Goal: Information Seeking & Learning: Learn about a topic

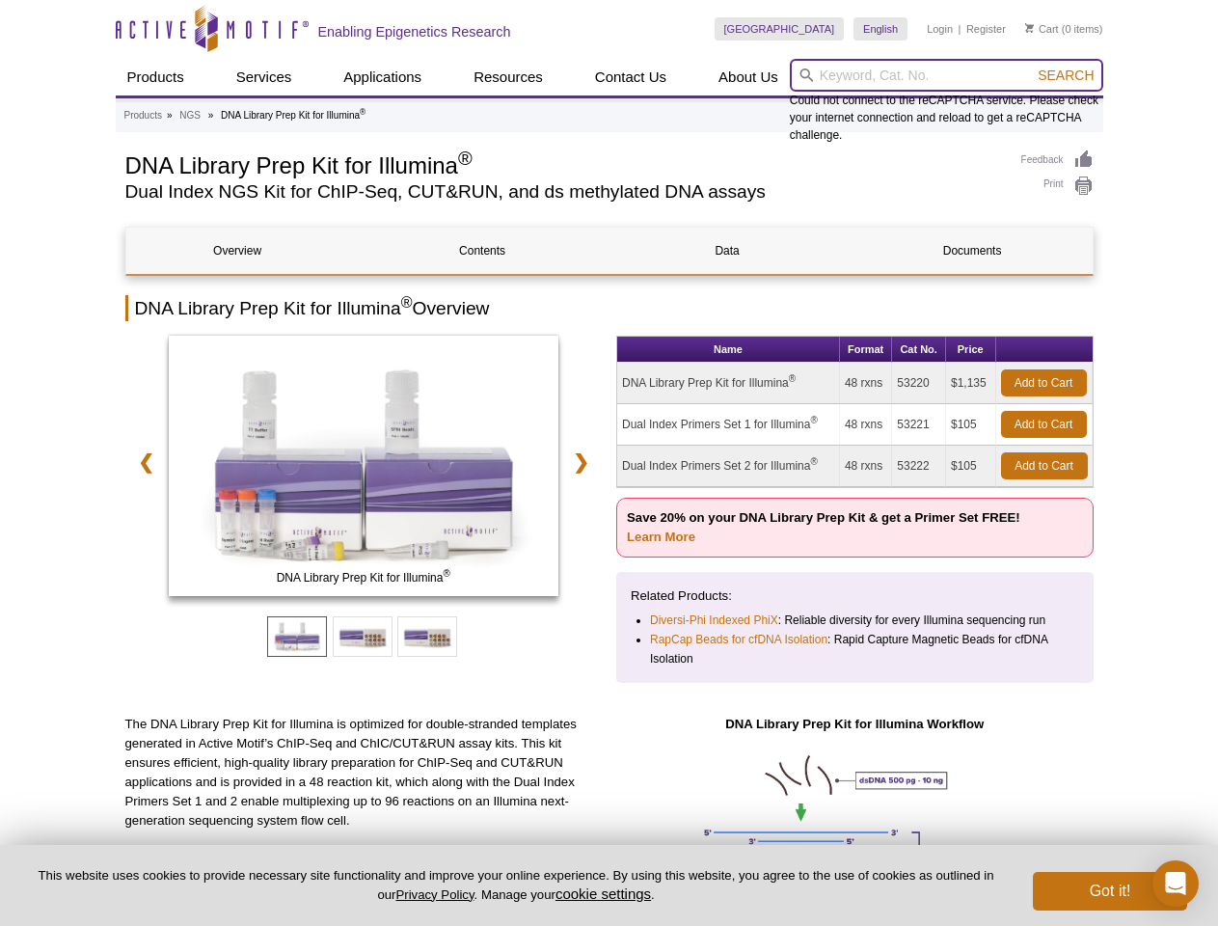
click at [946, 75] on input "search" at bounding box center [946, 75] width 313 height 33
click at [1066, 75] on span "Search" at bounding box center [1066, 75] width 56 height 15
click at [143, 462] on link "❮" at bounding box center [145, 462] width 41 height 44
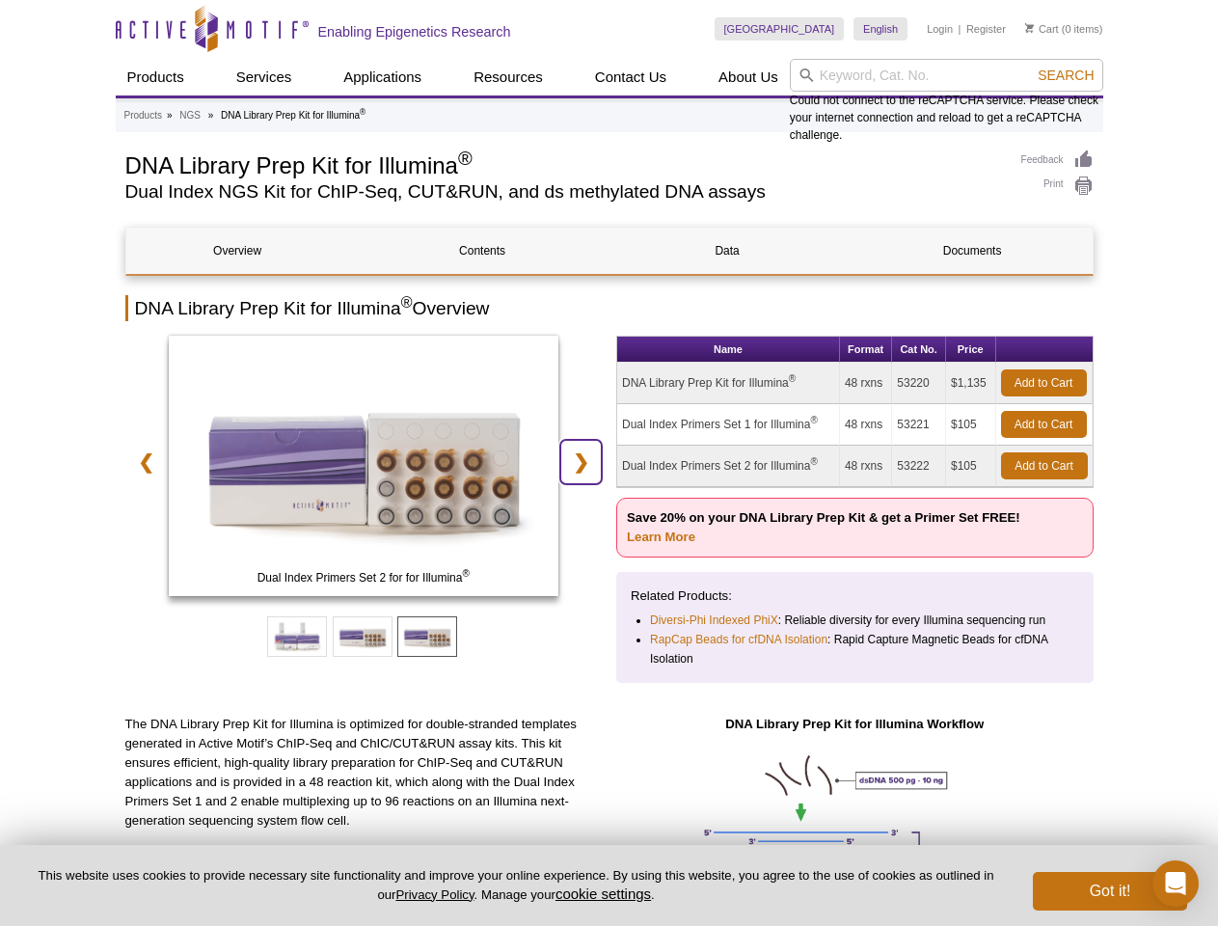
click at [584, 462] on link "❯" at bounding box center [580, 462] width 41 height 44
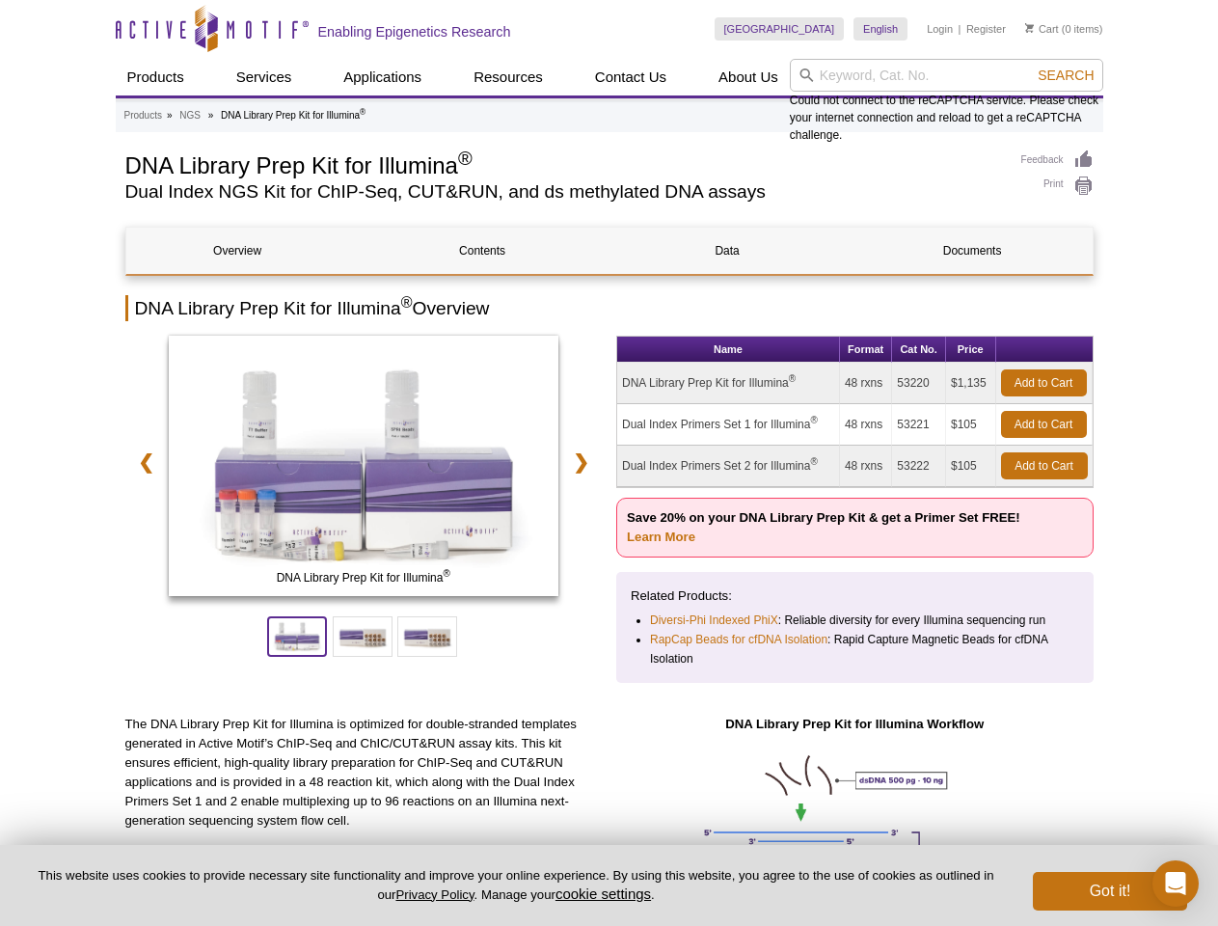
click at [297, 637] on span at bounding box center [297, 636] width 60 height 41
click at [363, 637] on span at bounding box center [363, 636] width 60 height 41
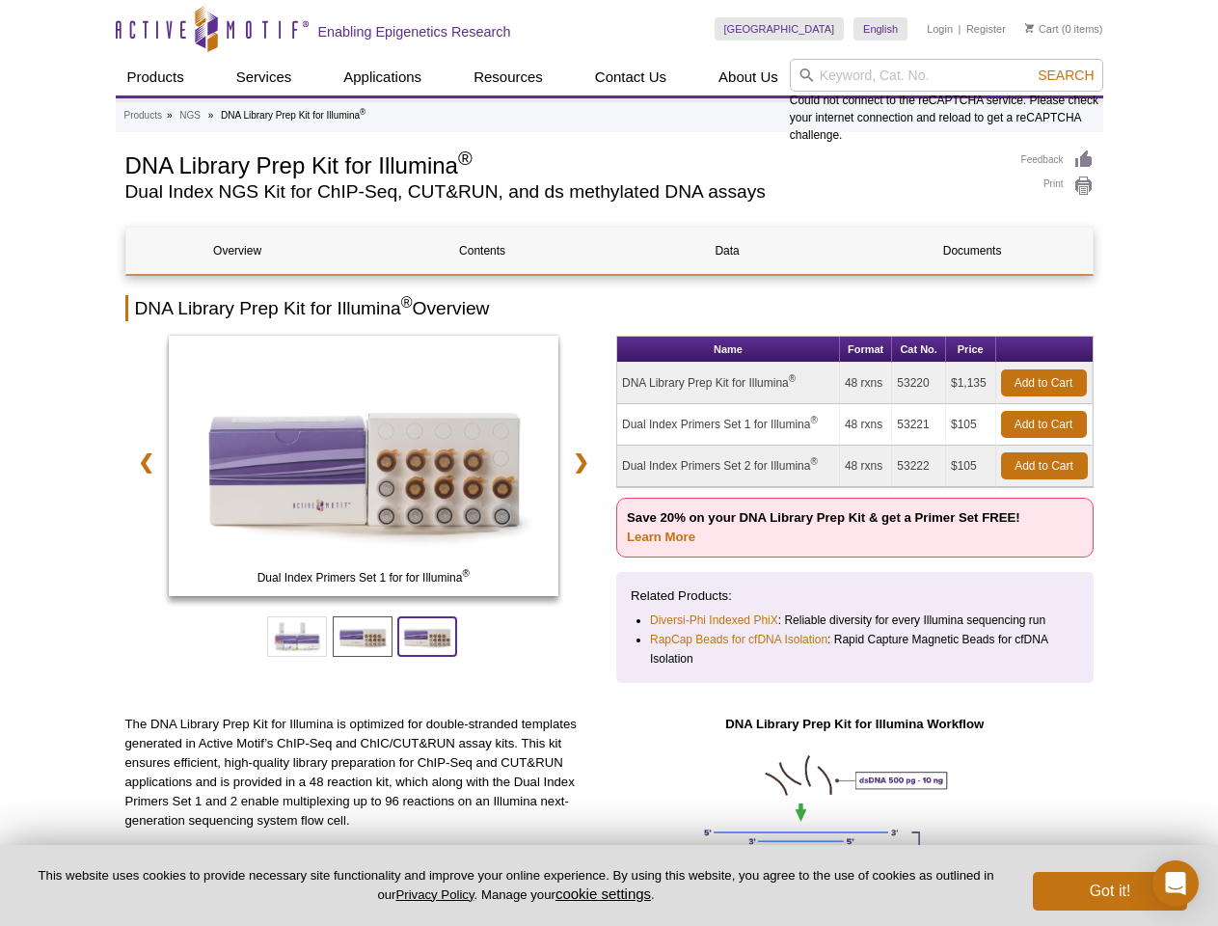
click at [427, 637] on span at bounding box center [427, 636] width 60 height 41
click at [607, 893] on button "cookie settings" at bounding box center [603, 893] width 95 height 16
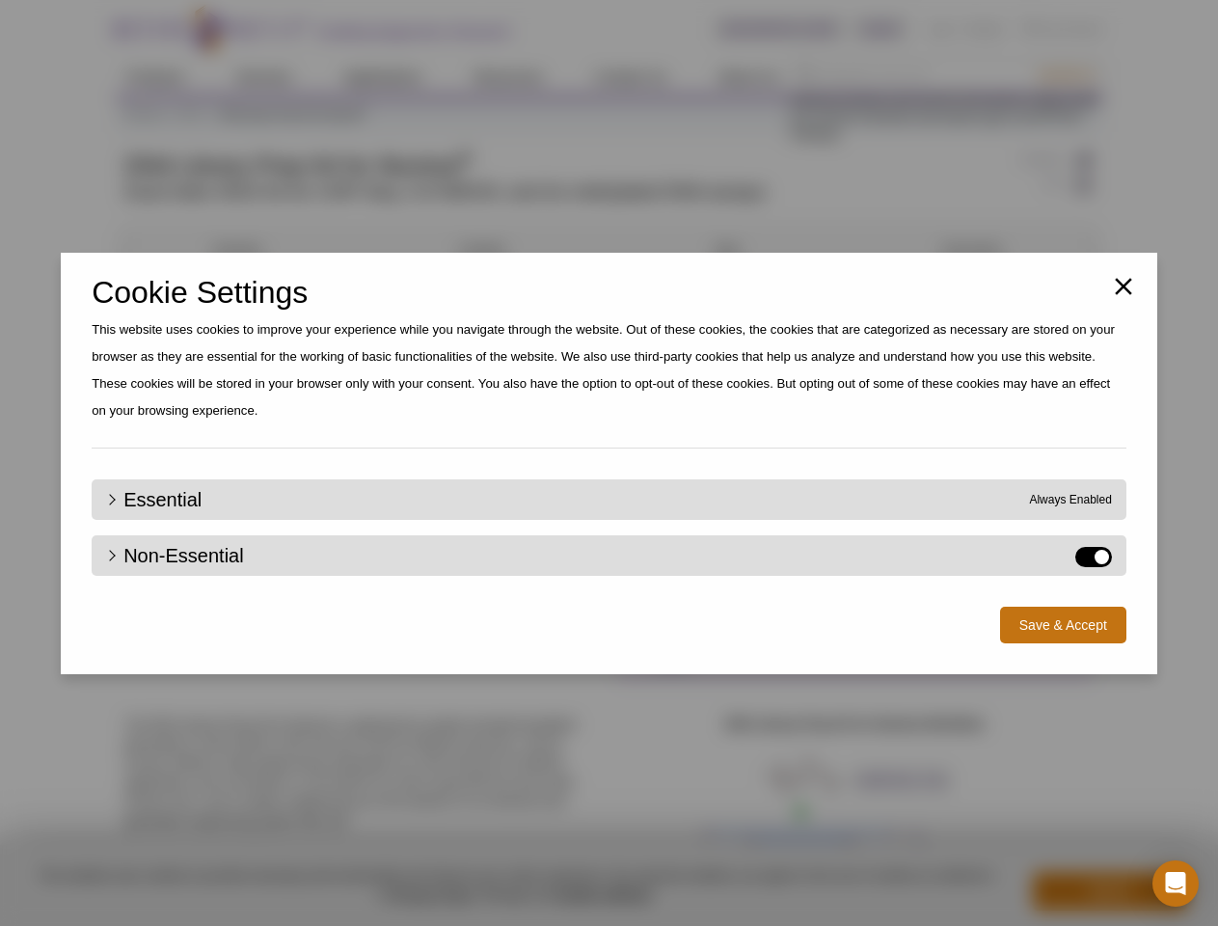
click at [1110, 891] on div "Close Cookie Settings This website uses cookies to improve your experience whil…" at bounding box center [609, 463] width 1218 height 926
click at [1176, 883] on icon "Open Intercom Messenger" at bounding box center [1176, 883] width 20 height 23
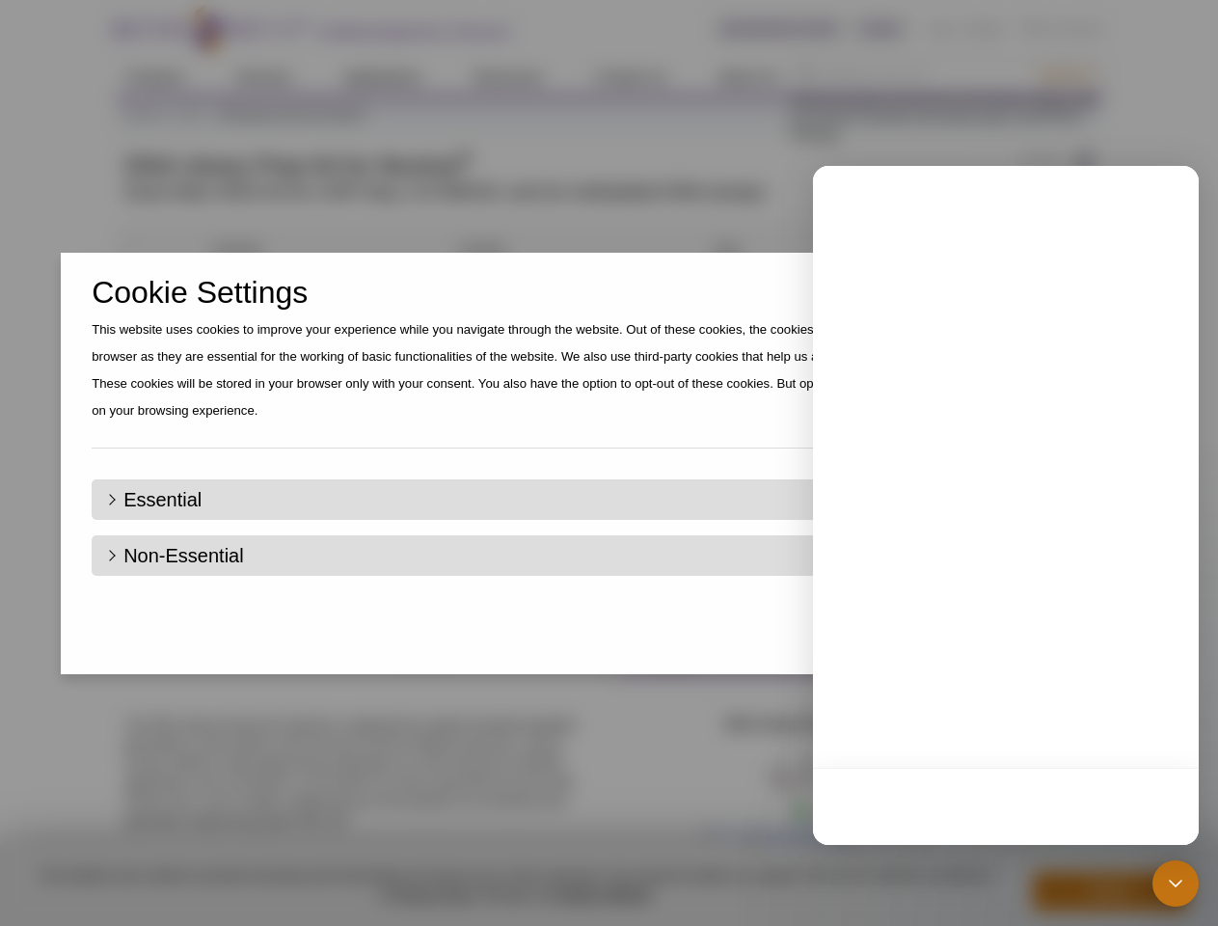
click at [1066, 75] on div "Close Cookie Settings This website uses cookies to improve your experience whil…" at bounding box center [609, 463] width 1218 height 926
